Goal: Find specific page/section: Find specific page/section

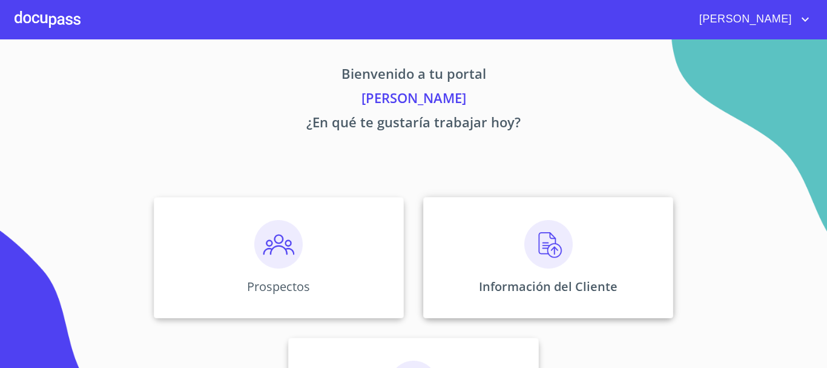
click at [552, 246] on img at bounding box center [549, 244] width 48 height 48
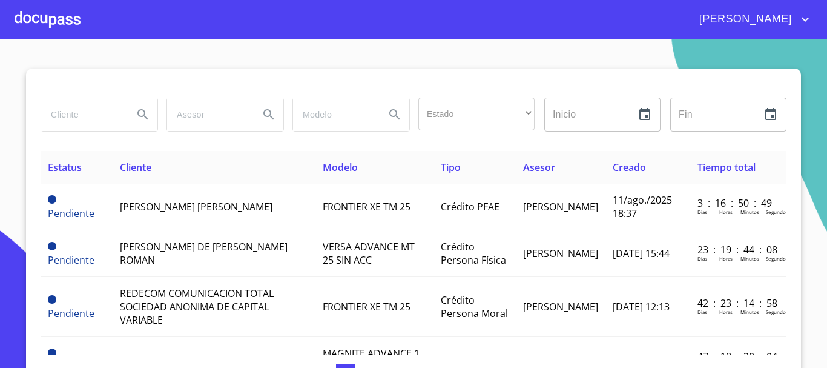
click at [96, 118] on input "search" at bounding box center [82, 114] width 82 height 33
type input "muti equip"
click at [147, 126] on button "Search" at bounding box center [142, 114] width 29 height 29
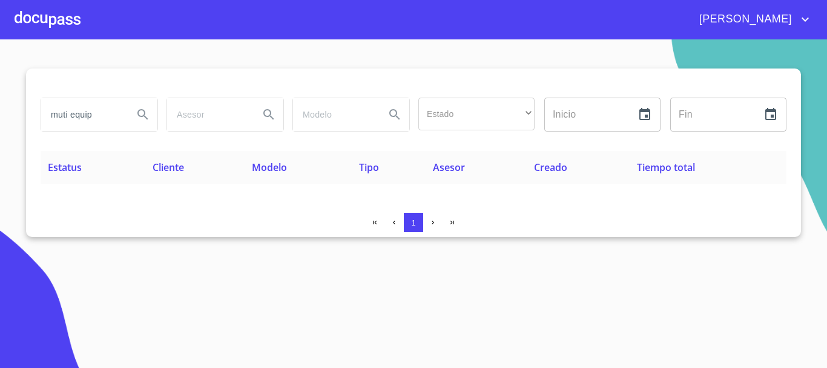
click at [58, 22] on div at bounding box center [48, 19] width 66 height 39
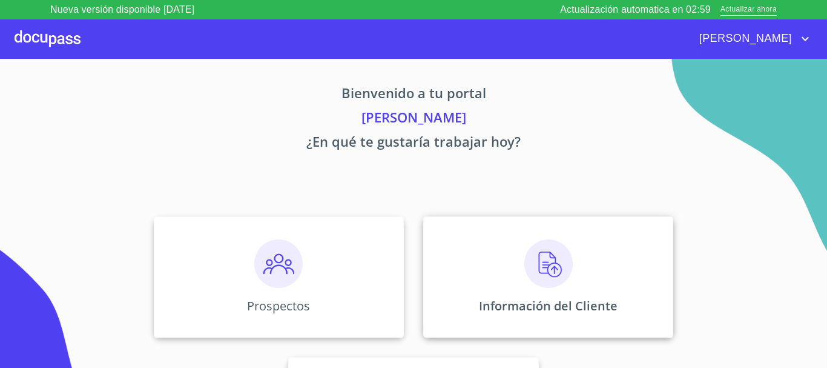
click at [560, 271] on img at bounding box center [549, 263] width 48 height 48
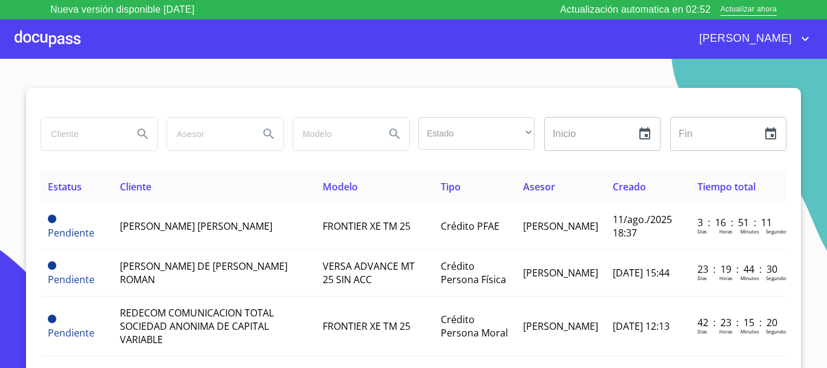
click at [89, 136] on input "search" at bounding box center [82, 134] width 82 height 33
type input "multi equip"
click at [137, 139] on icon "Search" at bounding box center [143, 134] width 15 height 15
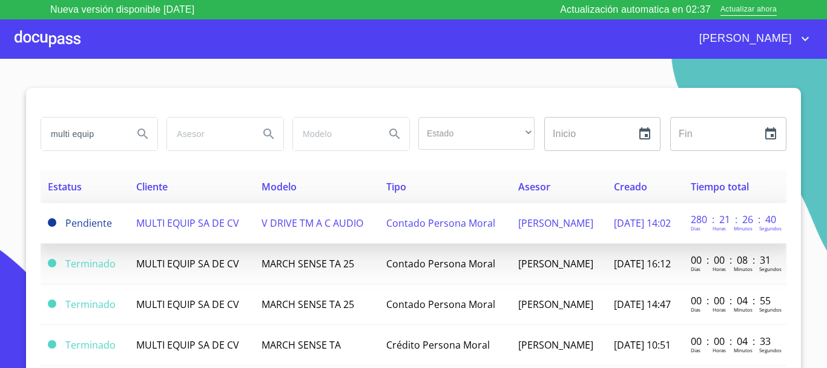
click at [254, 222] on td "V DRIVE TM A C AUDIO" at bounding box center [316, 223] width 125 height 41
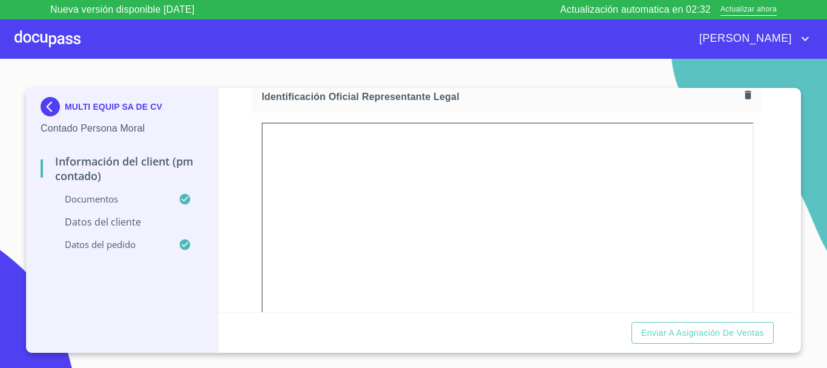
click at [57, 41] on div at bounding box center [48, 38] width 66 height 39
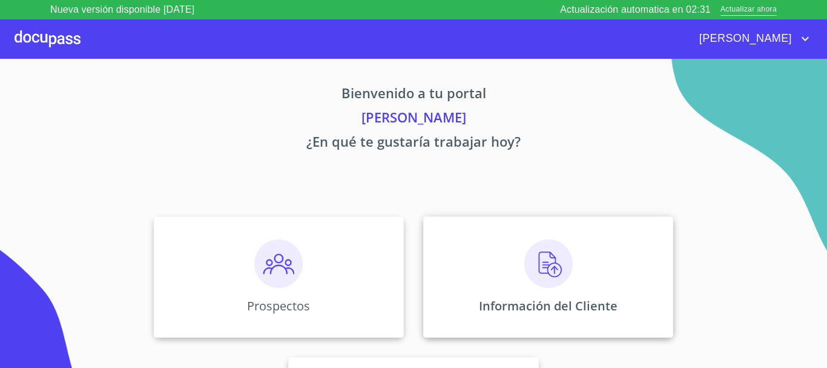
click at [535, 273] on img at bounding box center [549, 263] width 48 height 48
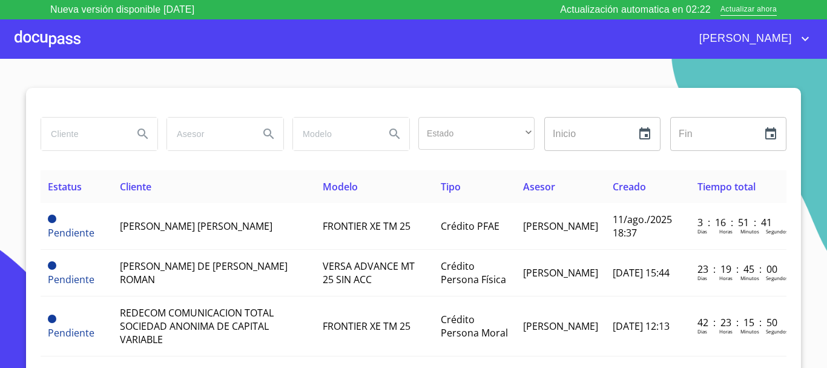
click at [96, 136] on input "search" at bounding box center [82, 134] width 82 height 33
type input "multi equip"
click at [136, 129] on icon "Search" at bounding box center [143, 134] width 15 height 15
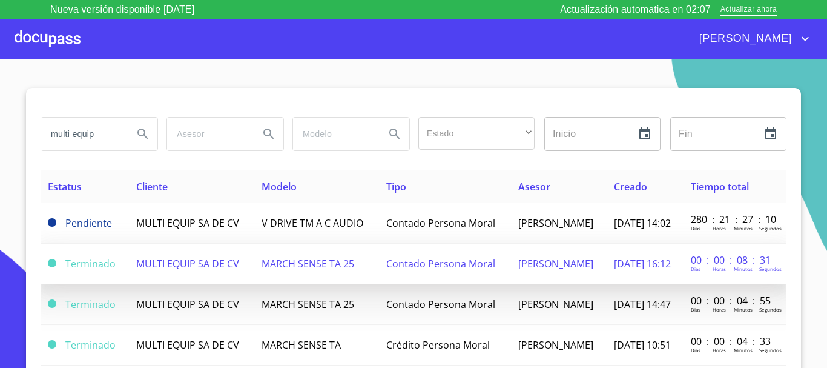
click at [184, 258] on span "MULTI EQUIP SA DE CV" at bounding box center [187, 263] width 103 height 13
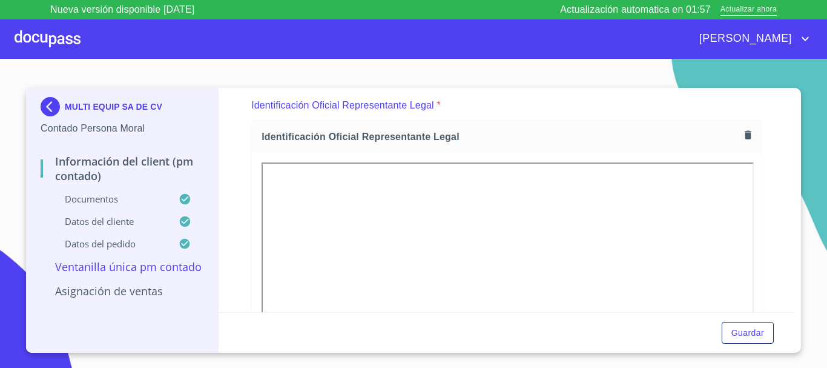
scroll to position [121, 0]
